Goal: Find specific page/section: Find specific page/section

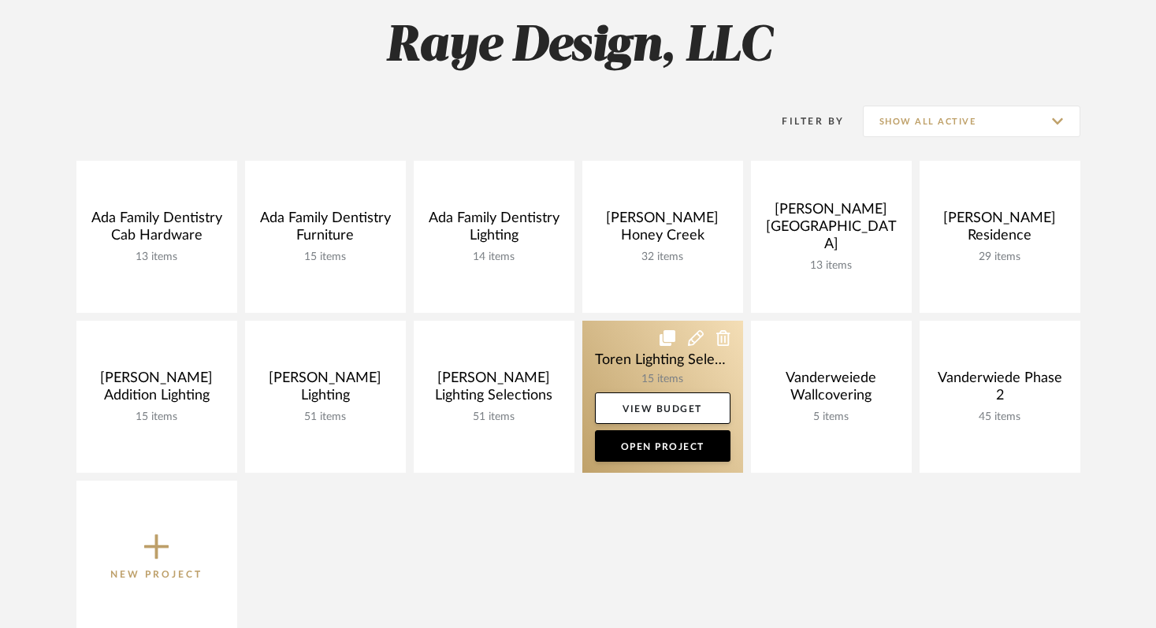
scroll to position [137, 0]
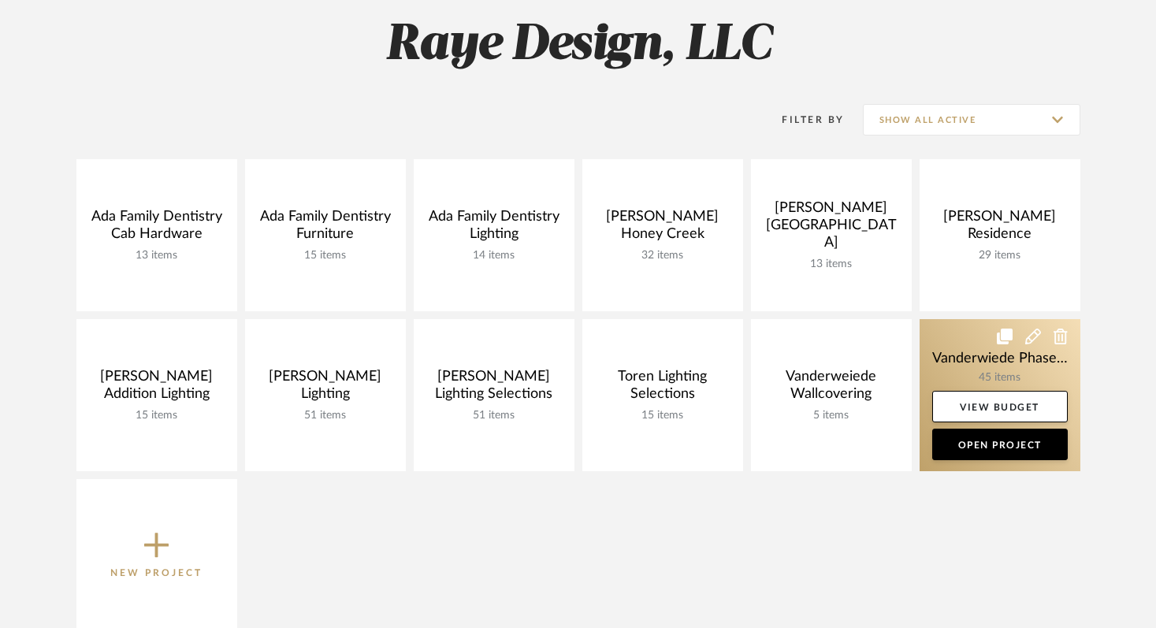
click at [1048, 356] on link at bounding box center [999, 395] width 161 height 152
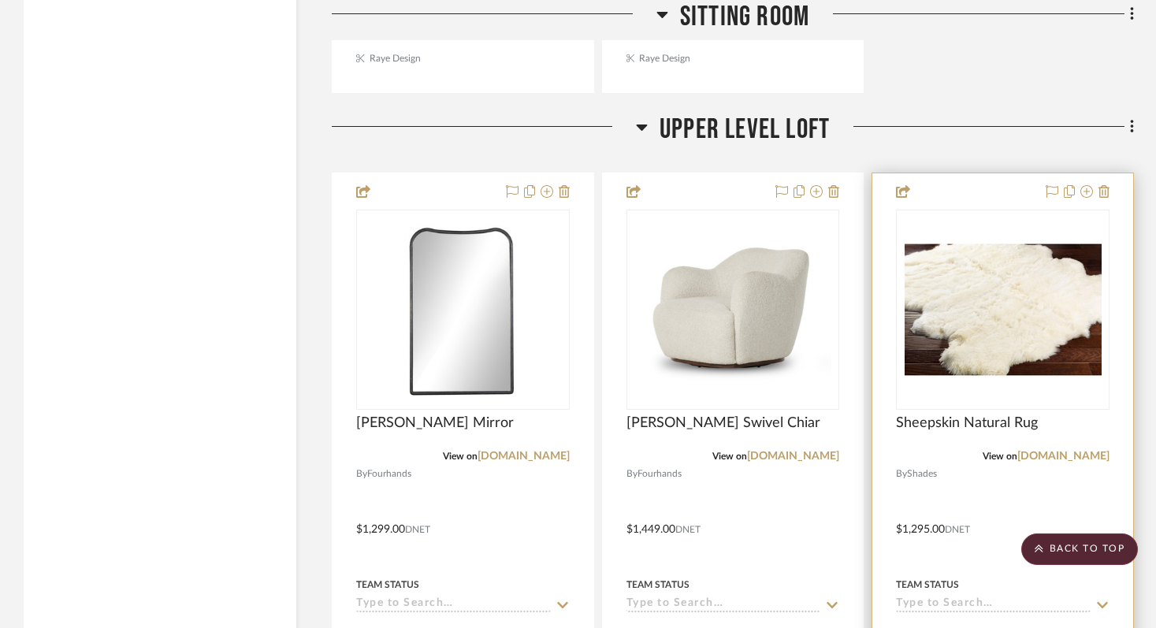
scroll to position [3968, 0]
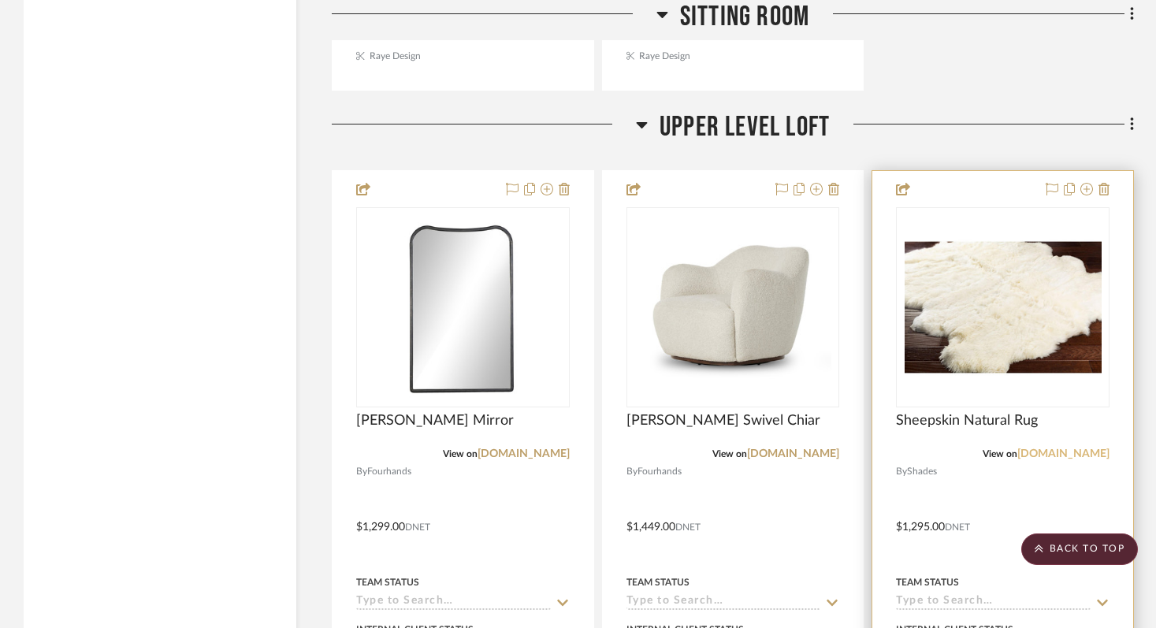
click at [1030, 451] on link "shadesoflight.com" at bounding box center [1063, 453] width 92 height 11
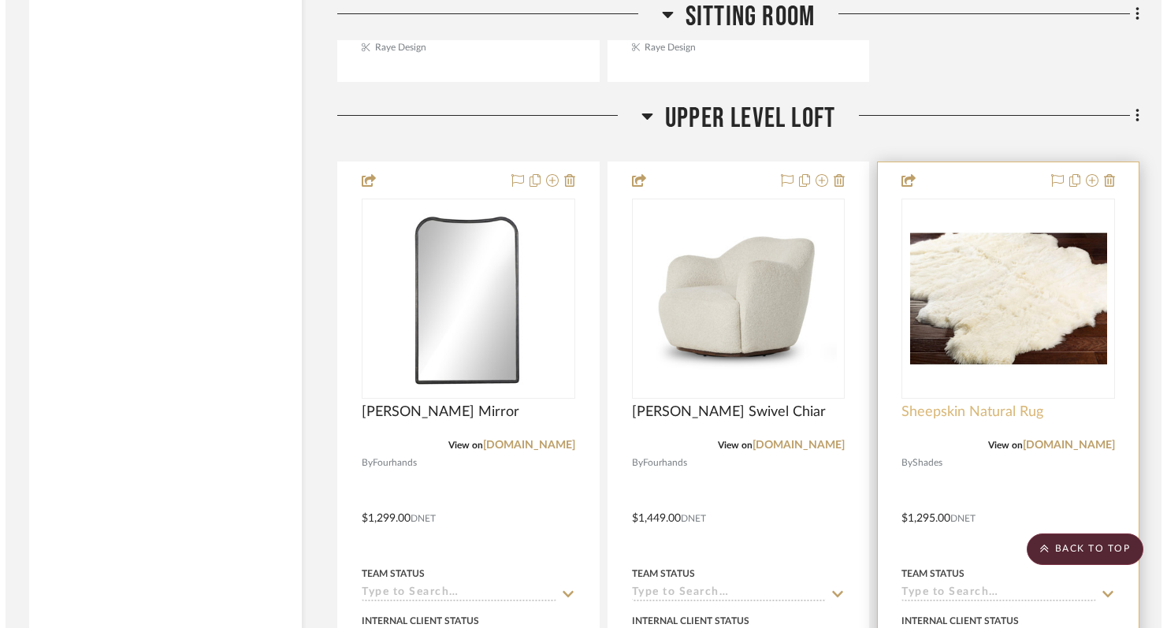
scroll to position [0, 0]
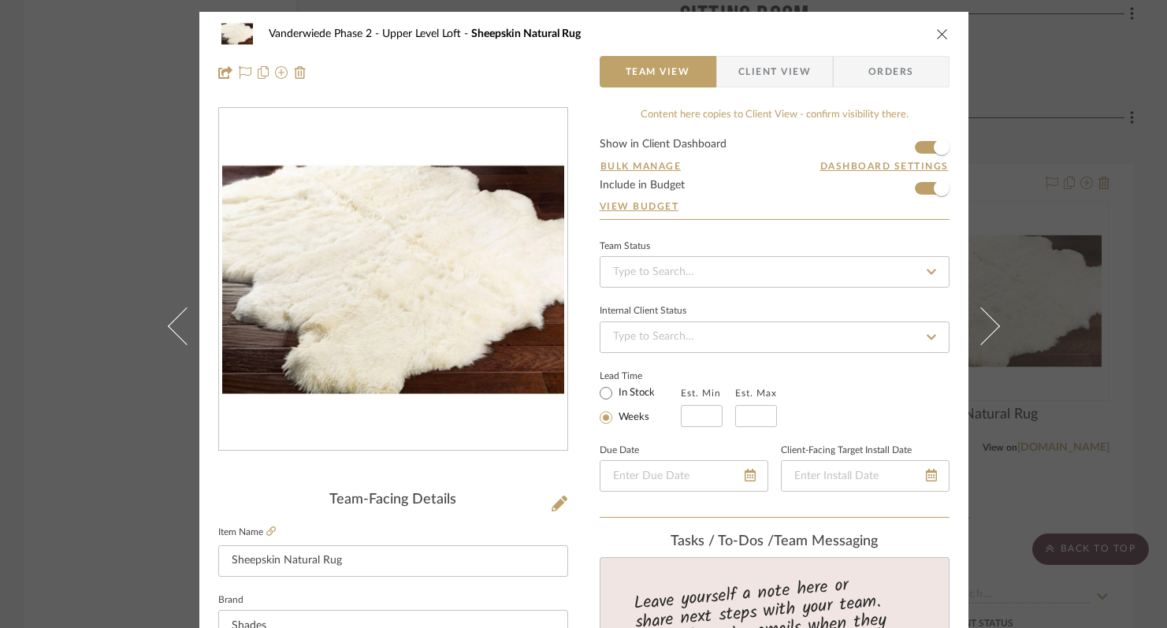
click at [937, 25] on div "Vanderwiede Phase 2 Upper Level Loft Sheepskin Natural Rug" at bounding box center [583, 34] width 731 height 32
click at [936, 31] on icon "close" at bounding box center [942, 34] width 13 height 13
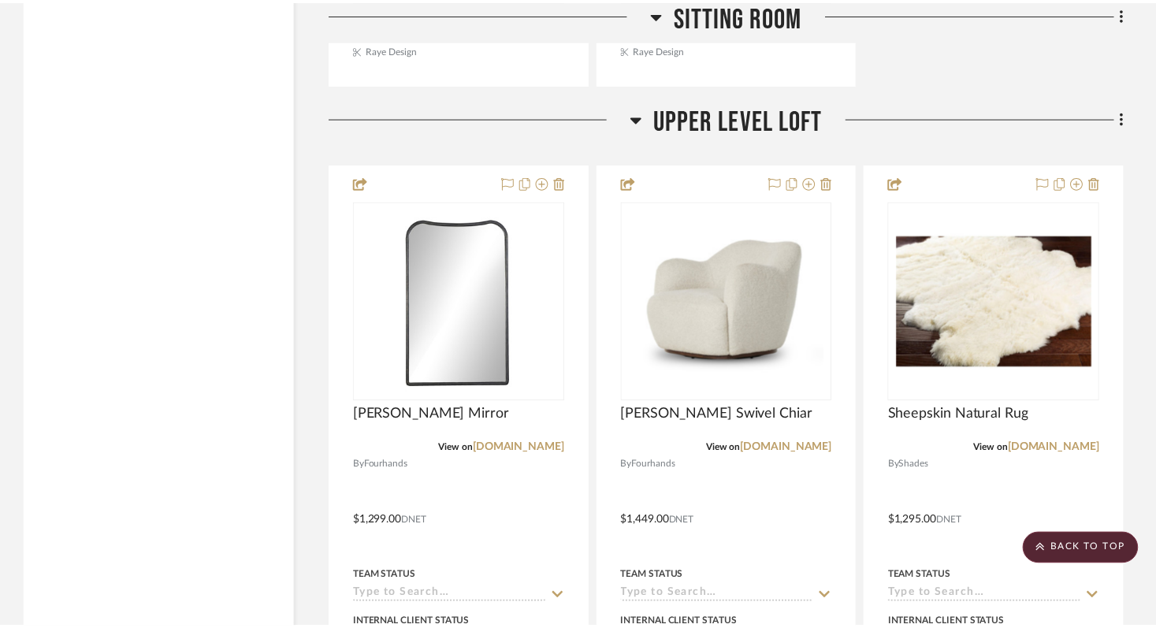
scroll to position [3975, 0]
